Goal: Transaction & Acquisition: Purchase product/service

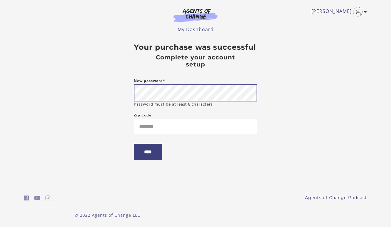
click at [118, 91] on body "Skip to main content Taylor ruby C My Account Support Sign Out Toggle menu Menu…" at bounding box center [195, 113] width 391 height 227
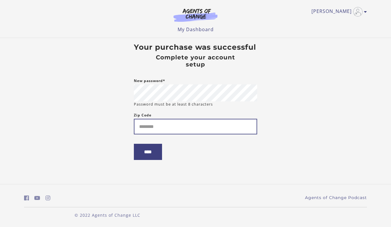
click at [166, 129] on input "Zip Code" at bounding box center [195, 127] width 123 height 16
type input "*****"
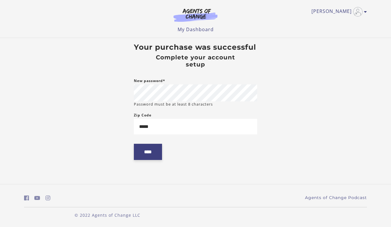
click at [151, 154] on input "****" at bounding box center [148, 152] width 28 height 16
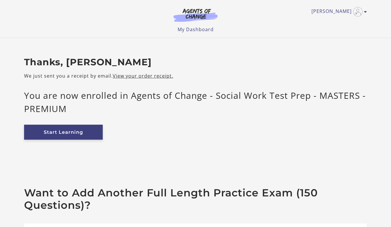
click at [60, 129] on link "Start Learning" at bounding box center [63, 132] width 79 height 15
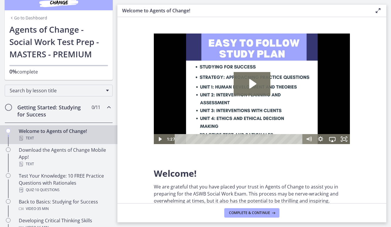
scroll to position [18, 0]
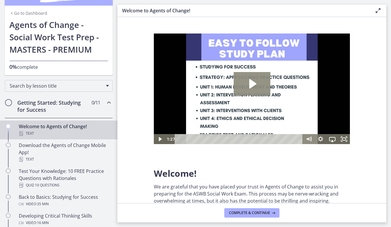
click at [248, 86] on icon "Play Video: c1o6hcmjueu5qasqsu00.mp4" at bounding box center [252, 84] width 37 height 24
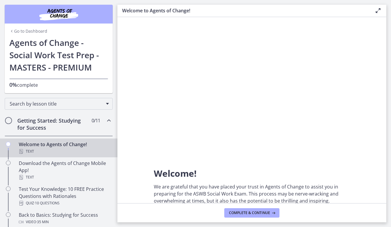
scroll to position [0, 0]
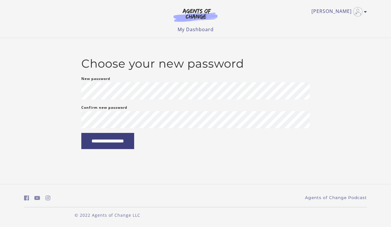
click at [43, 86] on div "**********" at bounding box center [195, 103] width 343 height 92
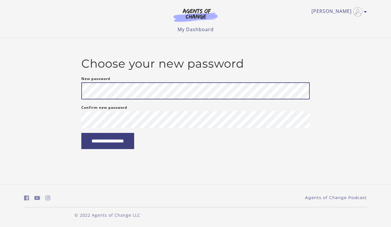
click at [39, 87] on div "**********" at bounding box center [195, 103] width 343 height 92
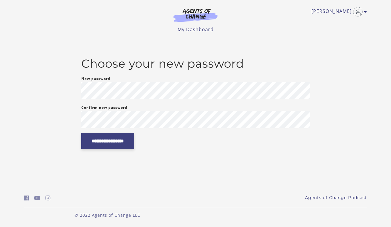
click at [100, 137] on input "**********" at bounding box center [107, 141] width 53 height 16
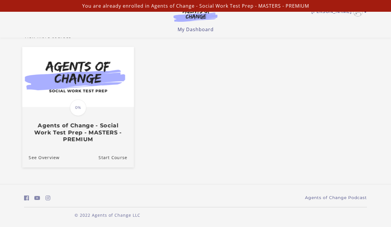
scroll to position [43, 0]
click at [78, 106] on span "0%" at bounding box center [78, 107] width 16 height 16
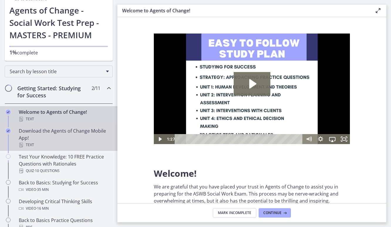
scroll to position [38, 0]
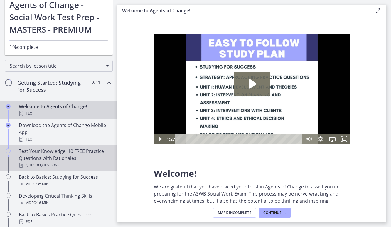
click at [47, 150] on div "Test Your Knowledge: 10 FREE Practice Questions with Rationales Quiz · 10 Quest…" at bounding box center [65, 157] width 92 height 21
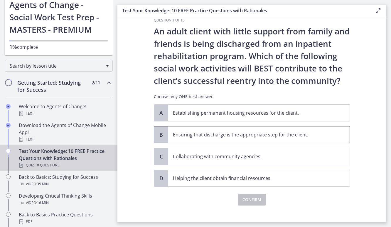
scroll to position [8, 0]
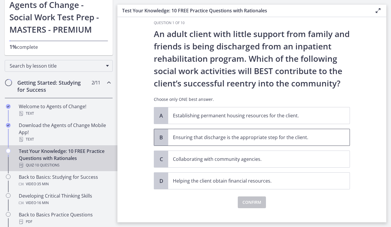
click at [184, 132] on span "Ensuring that discharge is the appropriate step for the client." at bounding box center [259, 137] width 182 height 16
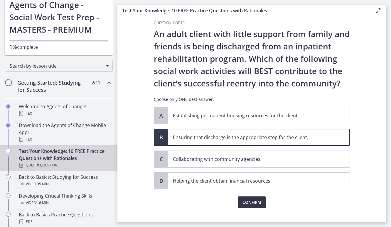
click at [252, 201] on span "Confirm" at bounding box center [252, 202] width 19 height 7
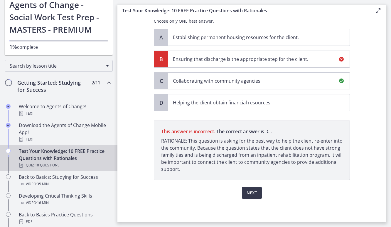
scroll to position [0, 0]
click at [254, 191] on span "Next" at bounding box center [252, 192] width 11 height 7
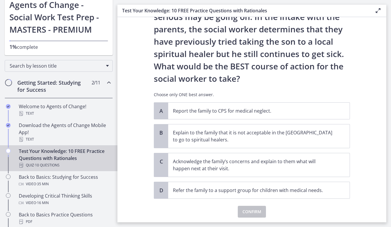
scroll to position [87, 0]
click at [192, 160] on p "Acknowledge the family’s concerns and explain to them what will happen next at …" at bounding box center [253, 164] width 160 height 14
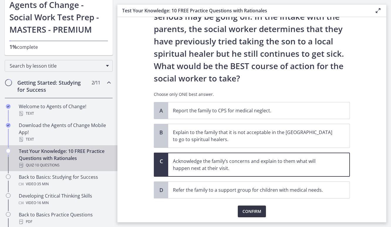
click at [245, 212] on span "Confirm" at bounding box center [252, 211] width 19 height 7
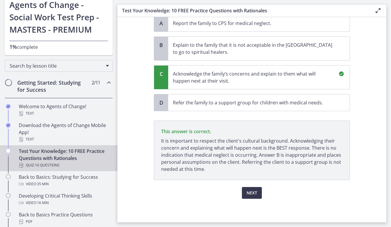
scroll to position [0, 0]
click at [251, 192] on span "Next" at bounding box center [252, 192] width 11 height 7
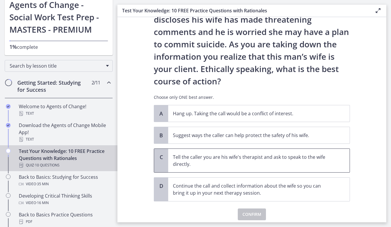
scroll to position [48, 0]
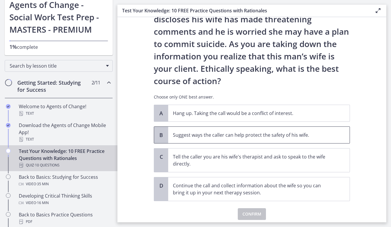
click at [220, 133] on p "Suggest ways the caller can help protect the safety of his wife." at bounding box center [253, 134] width 160 height 7
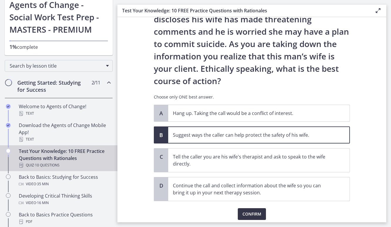
click at [249, 213] on span "Confirm" at bounding box center [252, 213] width 19 height 7
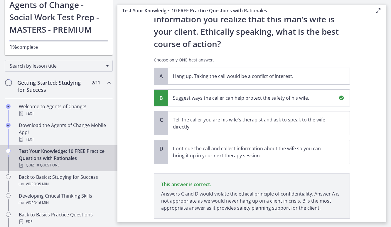
scroll to position [123, 0]
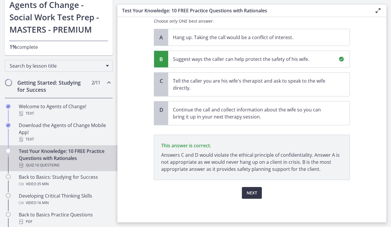
click at [253, 189] on span "Next" at bounding box center [252, 192] width 11 height 7
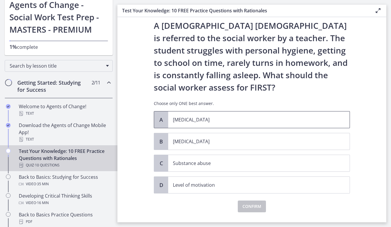
scroll to position [17, 0]
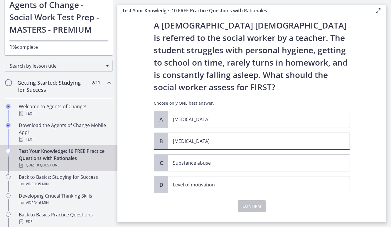
click at [209, 138] on p "Child neglect" at bounding box center [253, 140] width 160 height 7
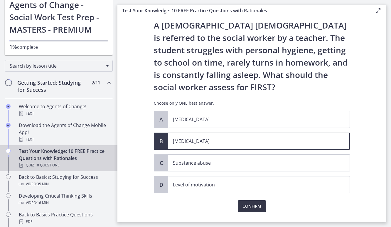
click at [244, 204] on span "Confirm" at bounding box center [252, 205] width 19 height 7
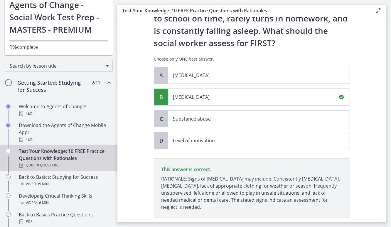
scroll to position [99, 0]
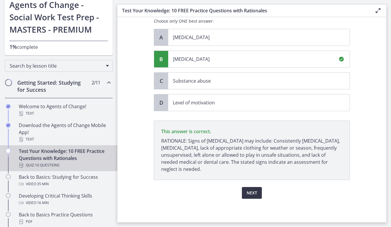
click at [250, 193] on span "Next" at bounding box center [252, 192] width 11 height 7
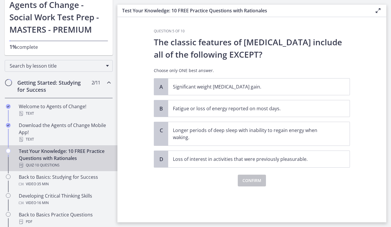
scroll to position [0, 0]
click at [216, 137] on p "Longer periods of deep sleep with inability to regain energy when waking." at bounding box center [253, 134] width 160 height 14
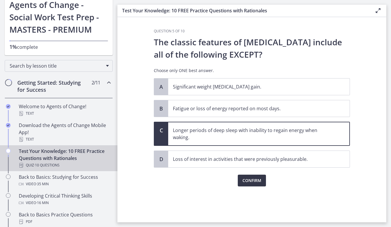
click at [247, 183] on span "Confirm" at bounding box center [252, 180] width 19 height 7
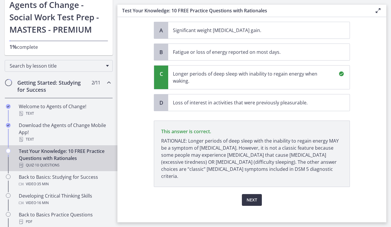
click at [256, 196] on span "Next" at bounding box center [252, 199] width 11 height 7
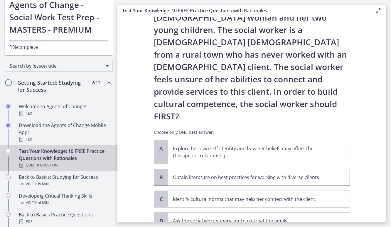
scroll to position [54, 0]
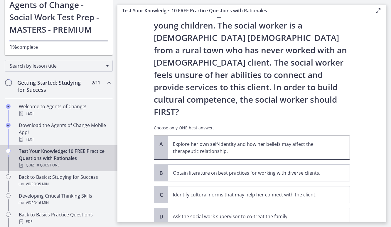
click at [236, 140] on p "Explore her own self-identity and how her beliefs may affect the therapeutic re…" at bounding box center [253, 147] width 160 height 14
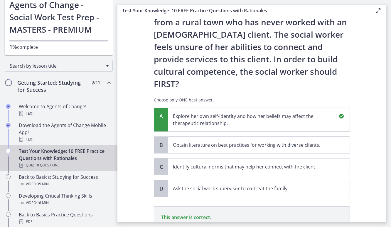
scroll to position [143, 0]
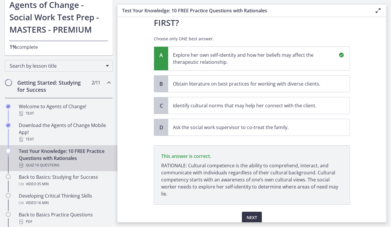
click at [251, 214] on span "Next" at bounding box center [252, 217] width 11 height 7
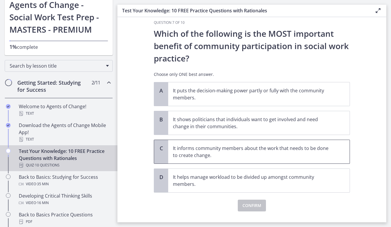
scroll to position [9, 0]
click at [221, 95] on p "It puts the decision-making power partly or fully with the community members." at bounding box center [253, 94] width 160 height 14
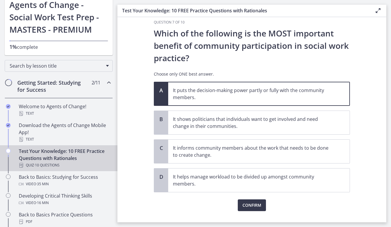
click at [251, 198] on div "Confirm" at bounding box center [252, 201] width 196 height 19
click at [251, 202] on span "Confirm" at bounding box center [252, 205] width 19 height 7
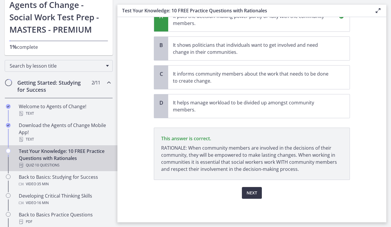
scroll to position [0, 0]
click at [257, 194] on span "Next" at bounding box center [252, 192] width 11 height 7
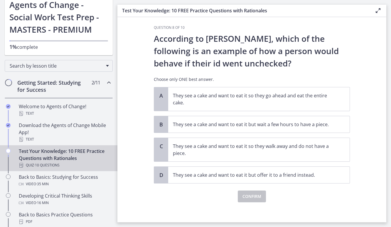
scroll to position [4, 0]
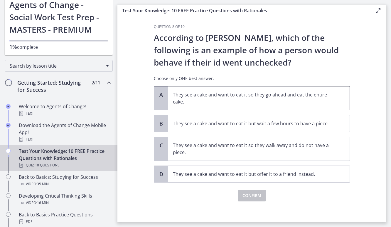
click at [223, 103] on p "They see a cake and want to eat it so they go ahead and eat the entire cake." at bounding box center [253, 98] width 160 height 14
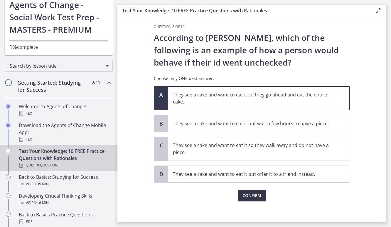
click at [253, 197] on span "Confirm" at bounding box center [252, 195] width 19 height 7
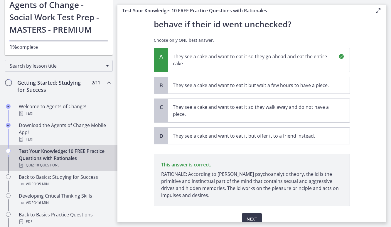
scroll to position [69, 0]
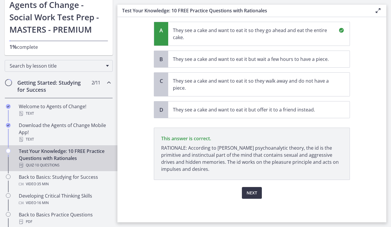
click at [249, 192] on span "Next" at bounding box center [252, 192] width 11 height 7
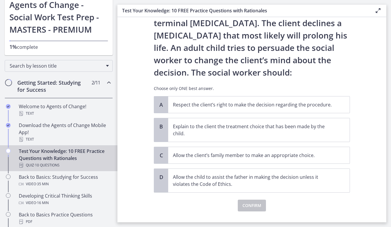
scroll to position [45, 0]
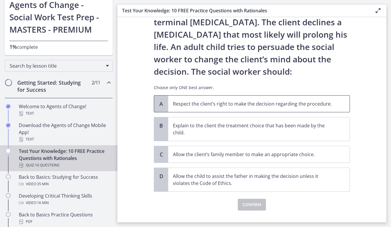
click at [189, 105] on p "Respect the client’s right to make the decision regarding the procedure." at bounding box center [253, 103] width 160 height 7
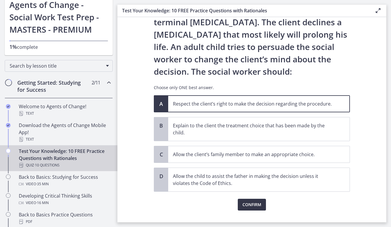
click at [245, 203] on span "Confirm" at bounding box center [252, 204] width 19 height 7
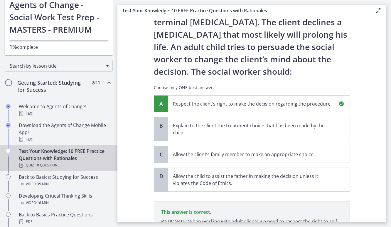
scroll to position [118, 0]
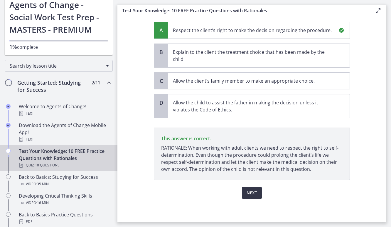
click at [249, 193] on span "Next" at bounding box center [252, 192] width 11 height 7
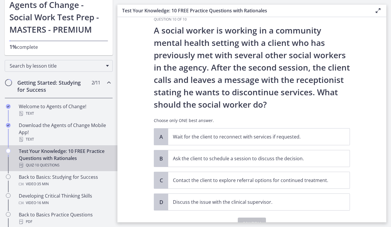
scroll to position [13, 0]
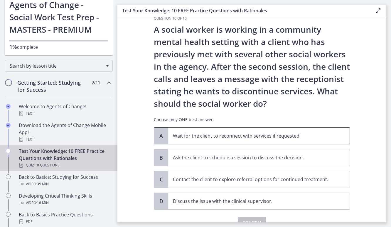
click at [180, 136] on p "Wait for the client to reconnect with services if requested." at bounding box center [253, 135] width 160 height 7
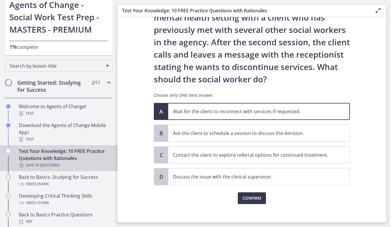
scroll to position [41, 0]
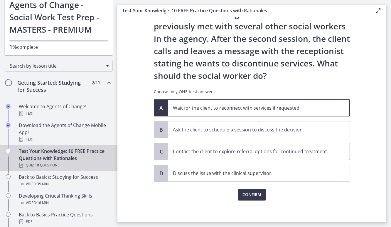
click at [189, 151] on p "Contact the client to explore referral options for continued treatment." at bounding box center [253, 151] width 160 height 7
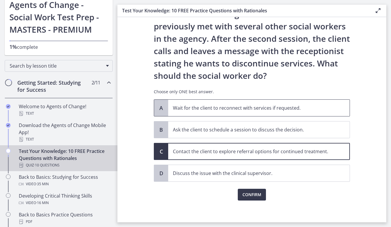
click at [195, 104] on span "Wait for the client to reconnect with services if requested." at bounding box center [259, 108] width 182 height 16
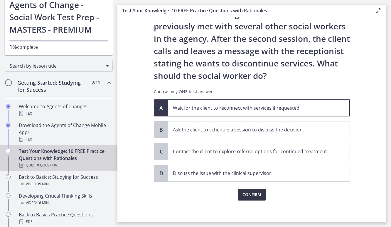
click at [246, 195] on span "Confirm" at bounding box center [252, 194] width 19 height 7
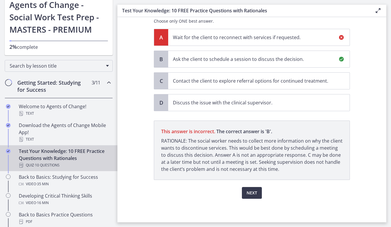
scroll to position [111, 0]
click at [252, 194] on span "Next" at bounding box center [252, 192] width 11 height 7
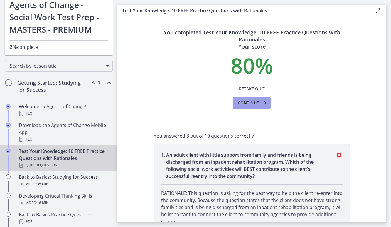
scroll to position [0, 0]
click at [247, 105] on span "Continue" at bounding box center [248, 102] width 21 height 7
